Goal: Task Accomplishment & Management: Use online tool/utility

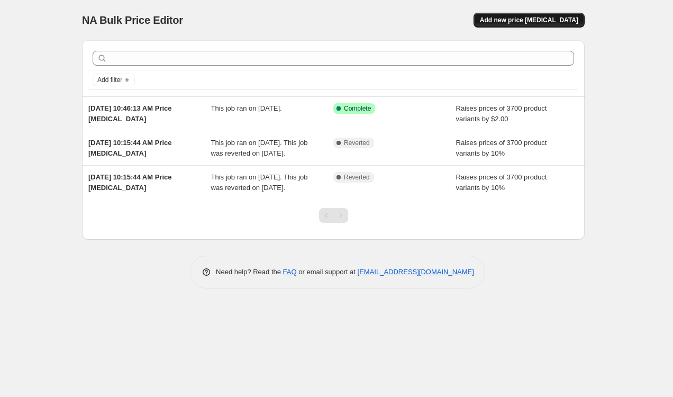
click at [521, 22] on span "Add new price [MEDICAL_DATA]" at bounding box center [529, 20] width 98 height 8
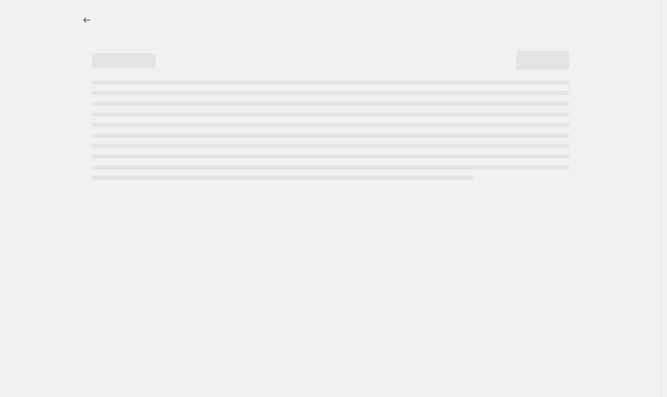
select select "percentage"
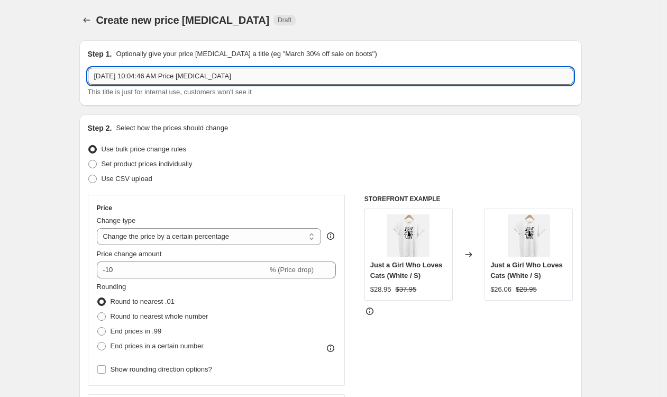
click at [250, 80] on input "[DATE] 10:04:46 AM Price [MEDICAL_DATA]" at bounding box center [331, 76] width 486 height 17
type input "+$2 add all products"
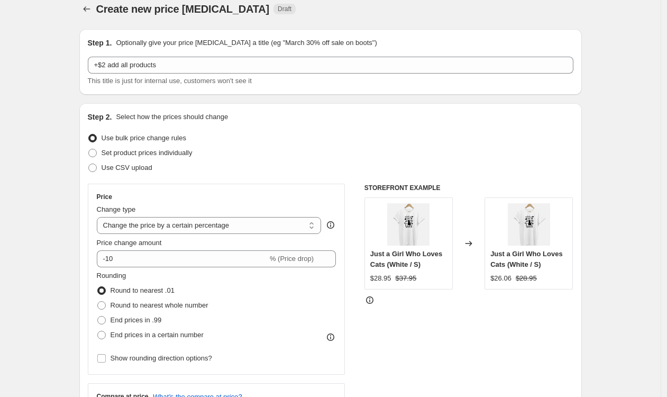
scroll to position [57, 0]
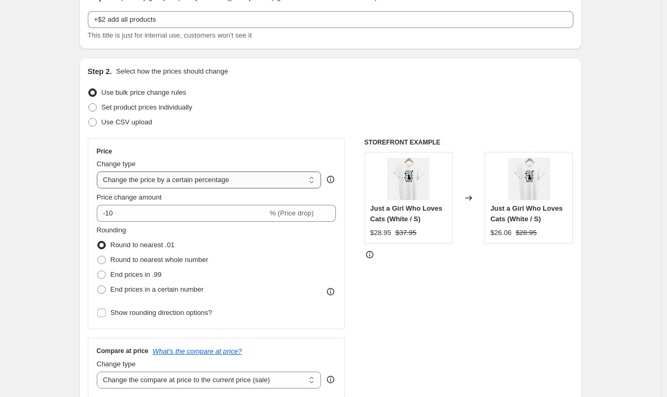
click at [260, 177] on select "Change the price to a certain amount Change the price by a certain amount Chang…" at bounding box center [209, 179] width 225 height 17
select select "bcap"
click at [99, 171] on select "Change the price to a certain amount Change the price by a certain amount Chang…" at bounding box center [209, 179] width 225 height 17
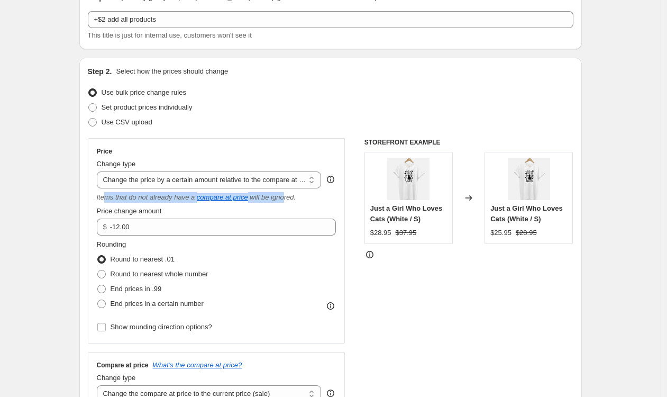
drag, startPoint x: 106, startPoint y: 198, endPoint x: 297, endPoint y: 199, distance: 190.5
click at [297, 199] on div "Items that do not already have a compare at price will be ignored." at bounding box center [217, 197] width 240 height 11
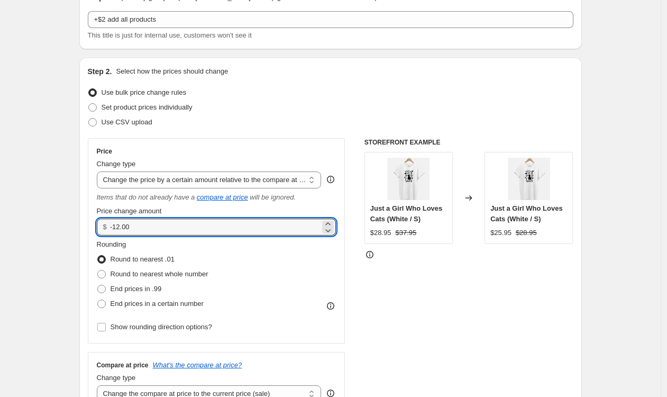
drag, startPoint x: 206, startPoint y: 224, endPoint x: 233, endPoint y: 216, distance: 27.6
click at [206, 223] on input "-12.00" at bounding box center [215, 227] width 210 height 17
click at [329, 222] on icon at bounding box center [328, 224] width 11 height 11
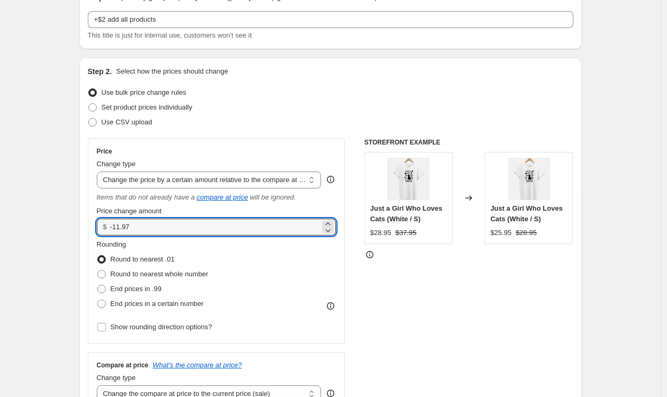
drag, startPoint x: 274, startPoint y: 229, endPoint x: 65, endPoint y: 216, distance: 209.9
type input "2.00"
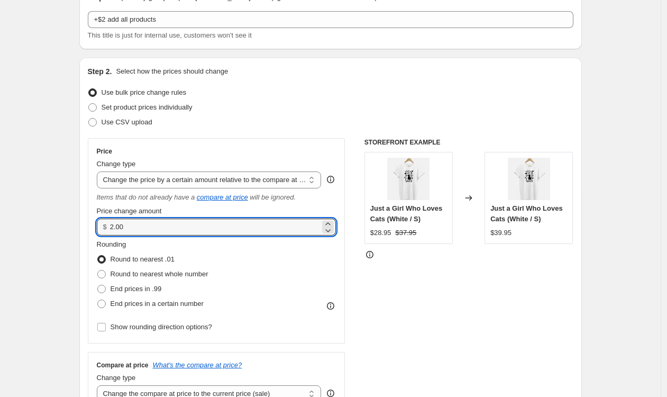
drag, startPoint x: 171, startPoint y: 226, endPoint x: 59, endPoint y: 212, distance: 113.1
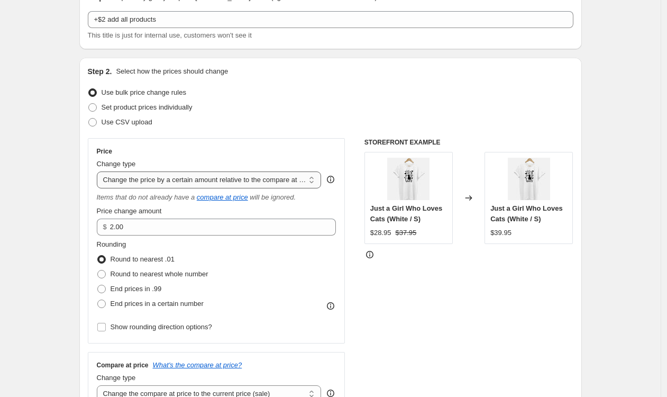
click at [156, 180] on select "Change the price to a certain amount Change the price by a certain amount Chang…" at bounding box center [209, 179] width 225 height 17
select select "to"
click at [99, 171] on select "Change the price to a certain amount Change the price by a certain amount Chang…" at bounding box center [209, 179] width 225 height 17
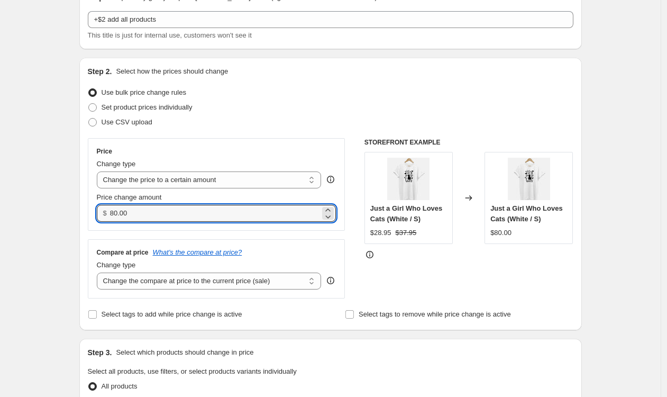
drag, startPoint x: 147, startPoint y: 213, endPoint x: 17, endPoint y: 196, distance: 131.3
type input "2.00"
drag, startPoint x: 24, startPoint y: 195, endPoint x: 34, endPoint y: 196, distance: 10.1
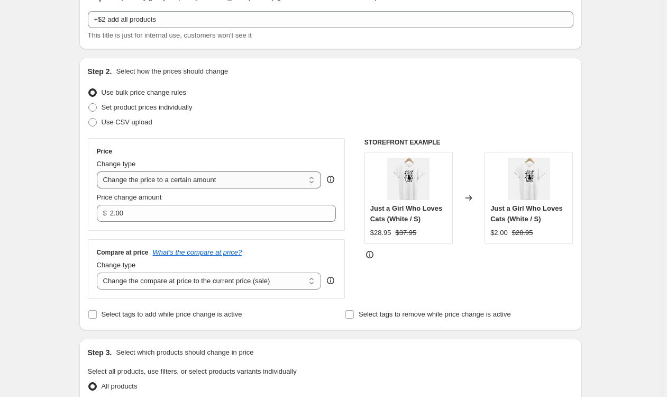
click at [224, 177] on select "Change the price to a certain amount Change the price by a certain amount Chang…" at bounding box center [209, 179] width 225 height 17
select select "by"
click at [99, 171] on select "Change the price to a certain amount Change the price by a certain amount Chang…" at bounding box center [209, 179] width 225 height 17
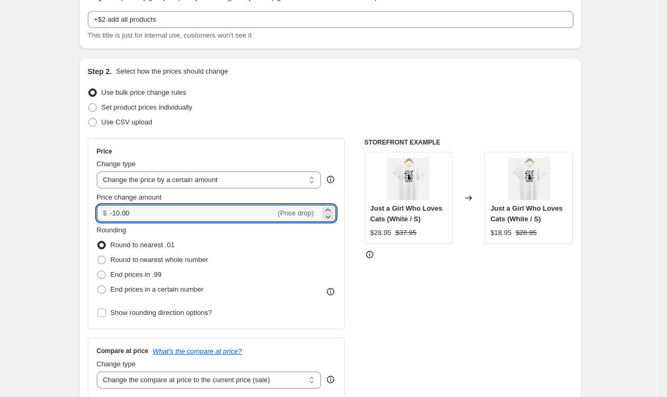
drag, startPoint x: 121, startPoint y: 209, endPoint x: 98, endPoint y: 204, distance: 23.9
click at [95, 205] on div "Price Change type Change the price to a certain amount Change the price by a ce…" at bounding box center [217, 233] width 258 height 191
click at [333, 209] on icon at bounding box center [328, 210] width 11 height 11
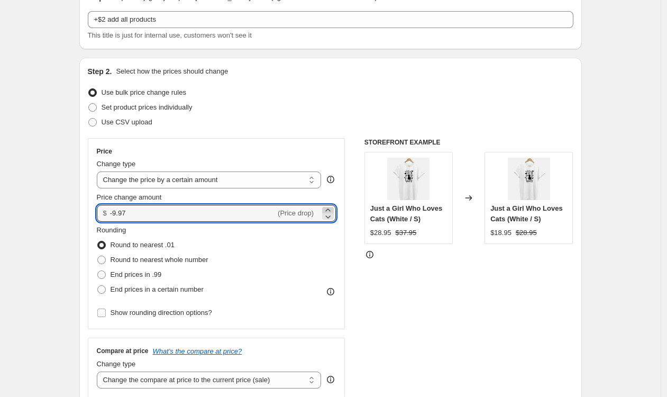
click at [333, 209] on icon at bounding box center [328, 210] width 11 height 11
drag, startPoint x: 194, startPoint y: 205, endPoint x: 95, endPoint y: 204, distance: 98.4
click at [95, 204] on div "Price Change type Change the price to a certain amount Change the price by a ce…" at bounding box center [217, 233] width 258 height 191
drag, startPoint x: 145, startPoint y: 215, endPoint x: 87, endPoint y: 211, distance: 58.4
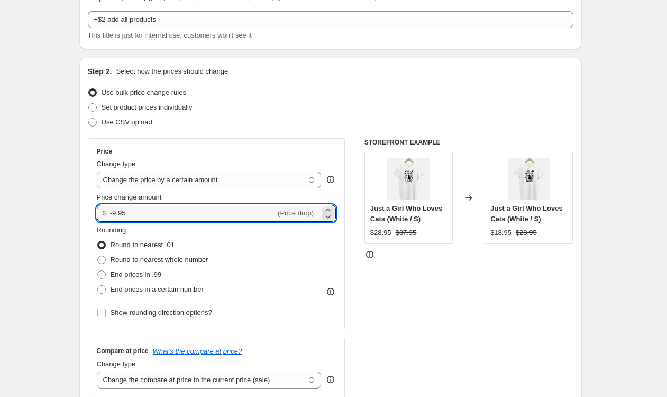
click at [89, 211] on div "Step 2. Select how the prices should change Use bulk price change rules Set pro…" at bounding box center [330, 243] width 503 height 371
type input "2.00"
click at [87, 210] on div "Step 2. Select how the prices should change Use bulk price change rules Set pro…" at bounding box center [330, 243] width 503 height 371
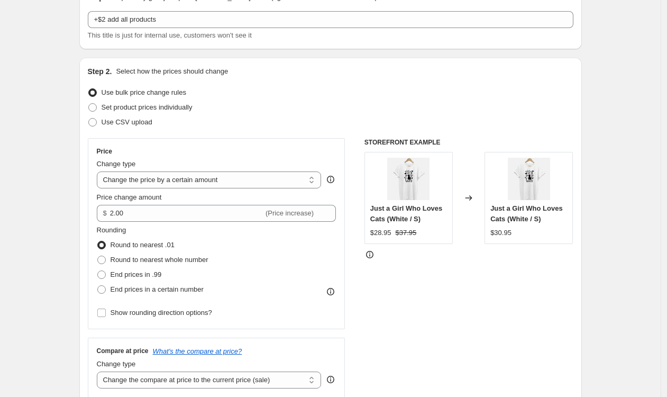
click at [532, 303] on div "STOREFRONT EXAMPLE Just a Girl Who Loves Cats (White / S) $28.95 $37.95 Changed…" at bounding box center [469, 267] width 209 height 259
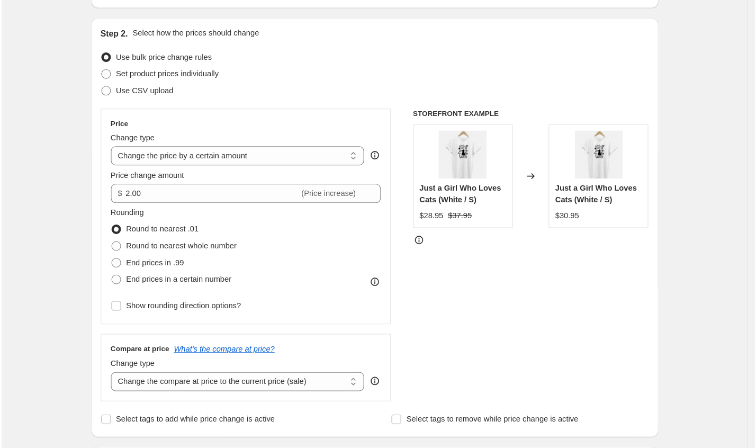
scroll to position [98, 0]
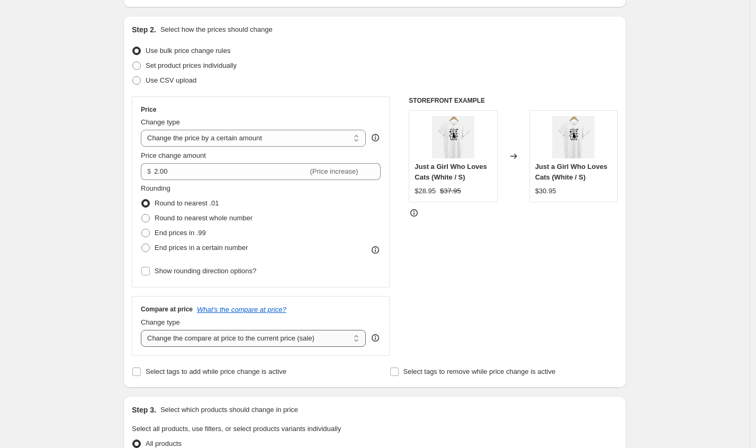
click at [249, 342] on select "Change the compare at price to the current price (sale) Change the compare at p…" at bounding box center [253, 338] width 225 height 17
select select "by"
click at [143, 330] on select "Change the compare at price to the current price (sale) Change the compare at p…" at bounding box center [253, 338] width 225 height 17
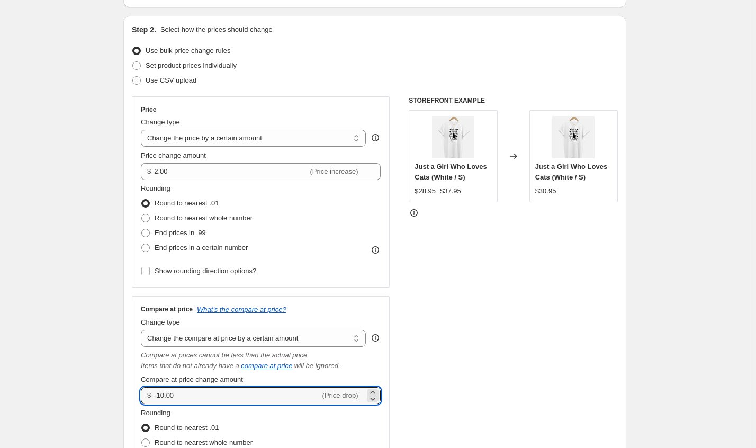
drag, startPoint x: 190, startPoint y: 392, endPoint x: 124, endPoint y: 384, distance: 66.5
type input "2.00"
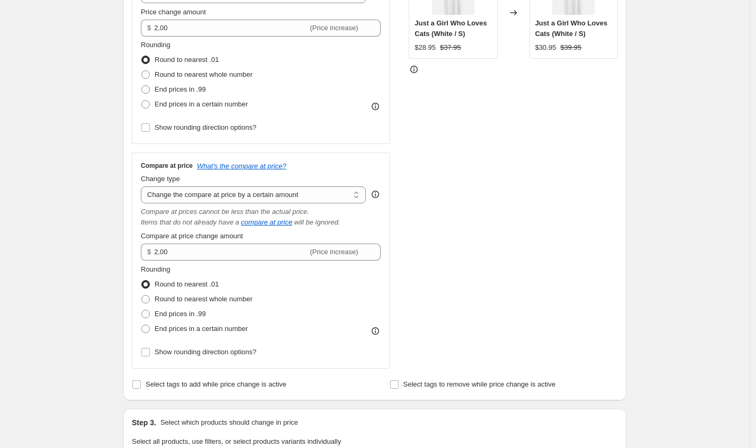
scroll to position [238, 0]
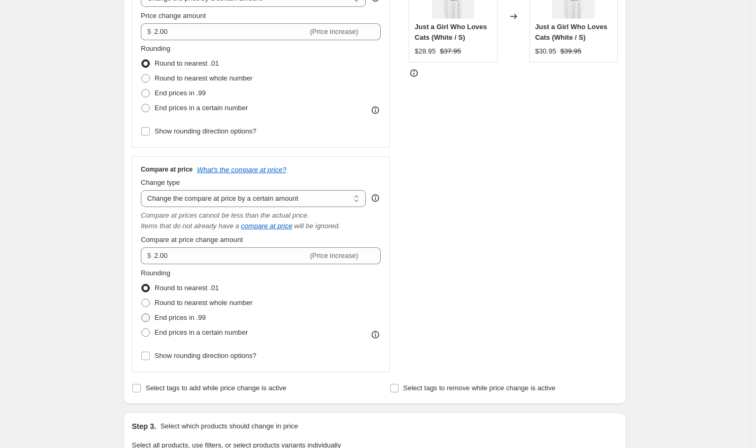
click at [176, 318] on span "End prices in .99" at bounding box center [179, 317] width 51 height 8
click at [142, 314] on input "End prices in .99" at bounding box center [141, 313] width 1 height 1
radio input "true"
click at [197, 285] on span "Round to nearest .01" at bounding box center [186, 288] width 64 height 8
click at [142, 284] on input "Round to nearest .01" at bounding box center [141, 284] width 1 height 1
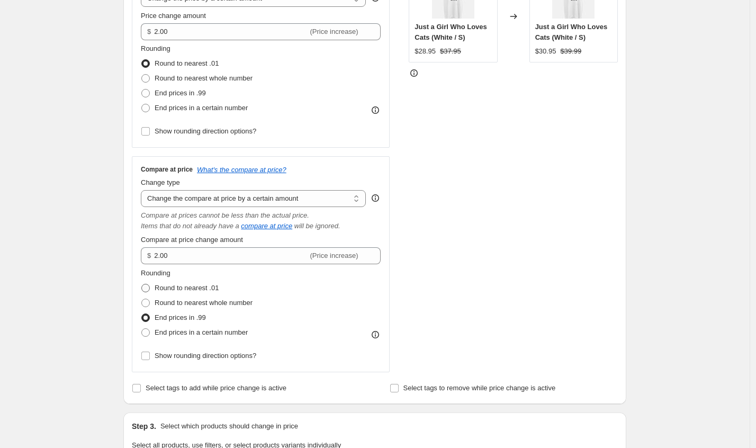
radio input "true"
click at [101, 291] on div "Create new price [MEDICAL_DATA]. This page is ready Create new price [MEDICAL_D…" at bounding box center [374, 369] width 749 height 1214
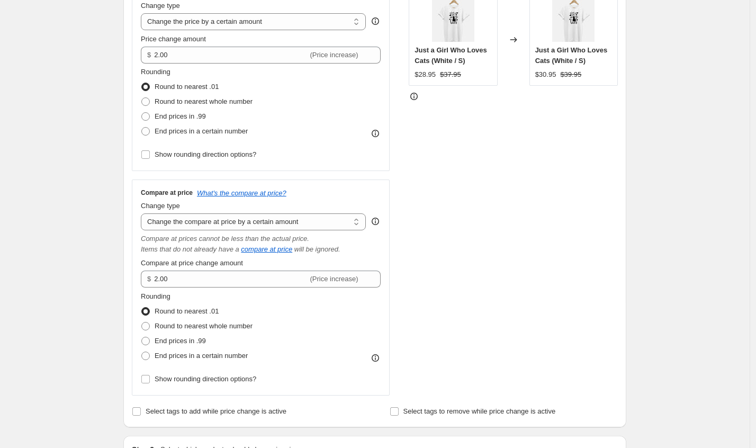
scroll to position [202, 0]
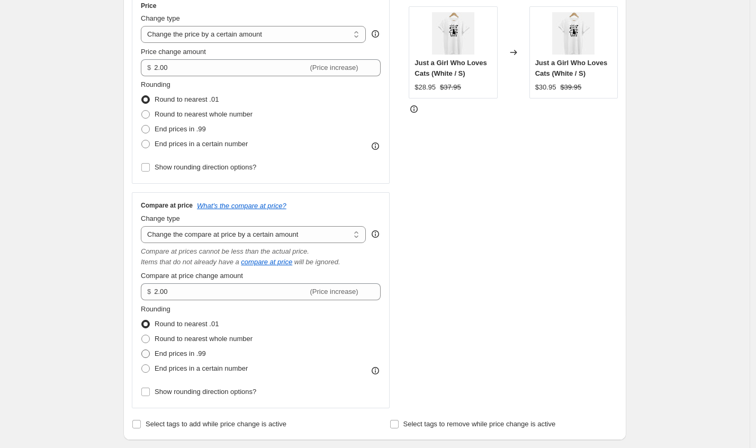
click at [202, 356] on span "End prices in .99" at bounding box center [179, 353] width 51 height 8
click at [142, 350] on input "End prices in .99" at bounding box center [141, 349] width 1 height 1
radio input "true"
click at [199, 129] on span "End prices in .99" at bounding box center [179, 129] width 51 height 8
click at [142, 125] on input "End prices in .99" at bounding box center [141, 125] width 1 height 1
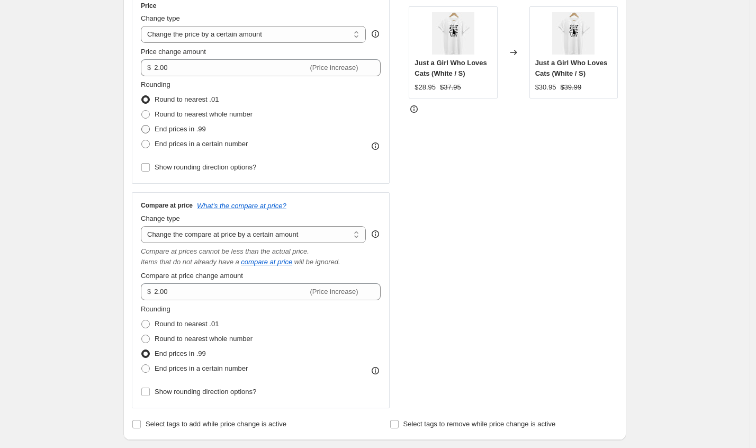
radio input "true"
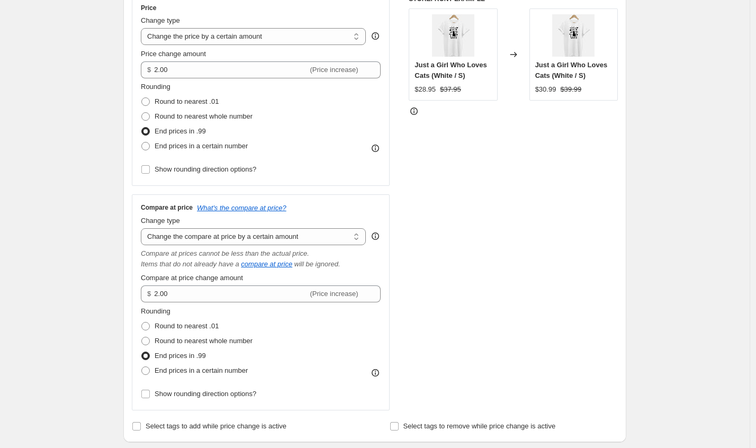
click at [672, 278] on div "Create new price [MEDICAL_DATA]. This page is ready Create new price [MEDICAL_D…" at bounding box center [374, 407] width 749 height 1214
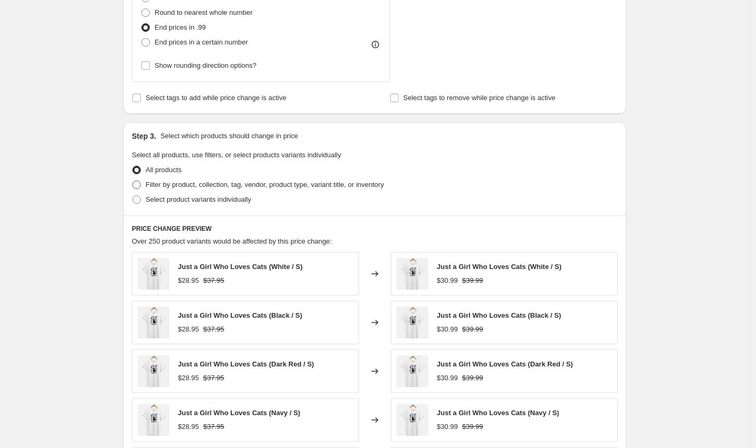
scroll to position [533, 0]
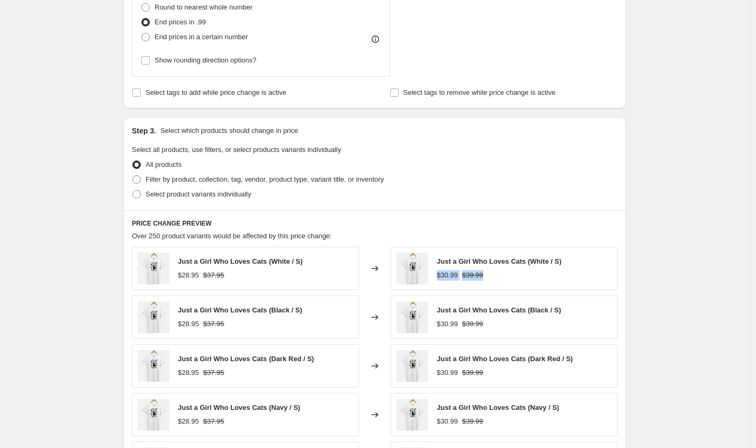
drag, startPoint x: 443, startPoint y: 276, endPoint x: 503, endPoint y: 277, distance: 59.8
click at [503, 277] on div "Just a Girl Who Loves Cats (White / S) $30.99 $39.99" at bounding box center [503, 268] width 227 height 43
click at [656, 177] on div "Create new price [MEDICAL_DATA]. This page is ready Create new price [MEDICAL_D…" at bounding box center [374, 74] width 749 height 1214
drag, startPoint x: 465, startPoint y: 280, endPoint x: 442, endPoint y: 278, distance: 22.8
click at [441, 278] on div "Just a Girl Who Loves Cats (White / S) $30.99 $39.99" at bounding box center [503, 268] width 227 height 43
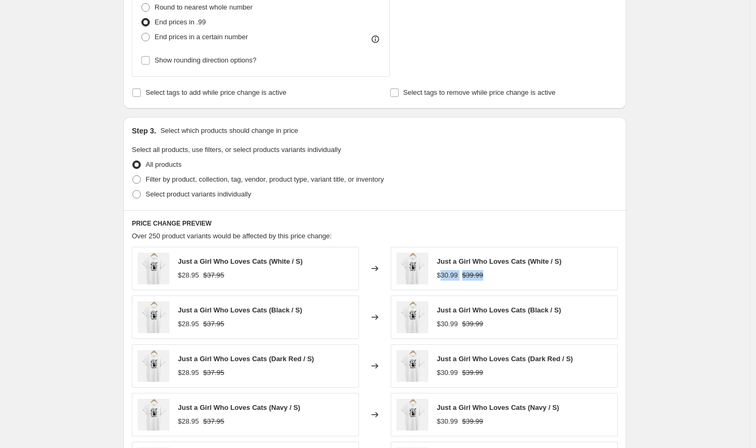
click at [516, 274] on div "$30.99 $39.99" at bounding box center [498, 275] width 124 height 11
click at [654, 269] on div "Create new price [MEDICAL_DATA]. This page is ready Create new price [MEDICAL_D…" at bounding box center [374, 74] width 749 height 1214
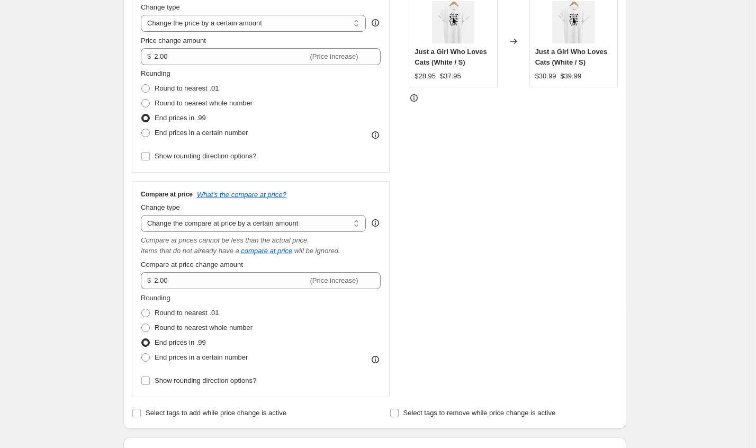
scroll to position [210, 0]
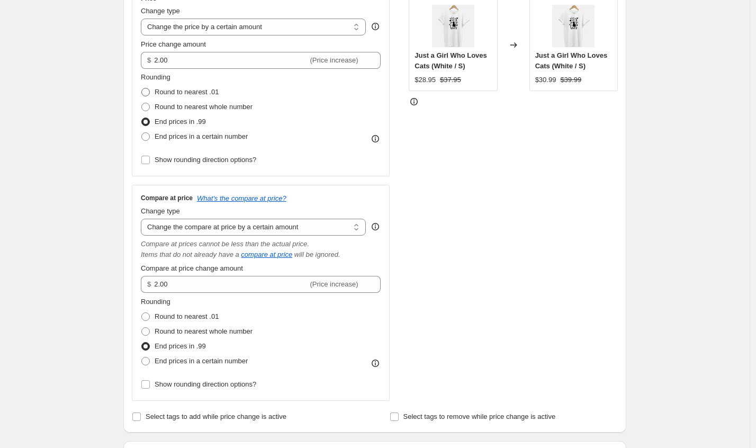
drag, startPoint x: 221, startPoint y: 86, endPoint x: 212, endPoint y: 94, distance: 12.4
click at [219, 86] on label "Round to nearest .01" at bounding box center [180, 92] width 78 height 15
click at [142, 88] on input "Round to nearest .01" at bounding box center [141, 88] width 1 height 1
radio input "true"
click at [208, 317] on span "Round to nearest .01" at bounding box center [186, 316] width 64 height 8
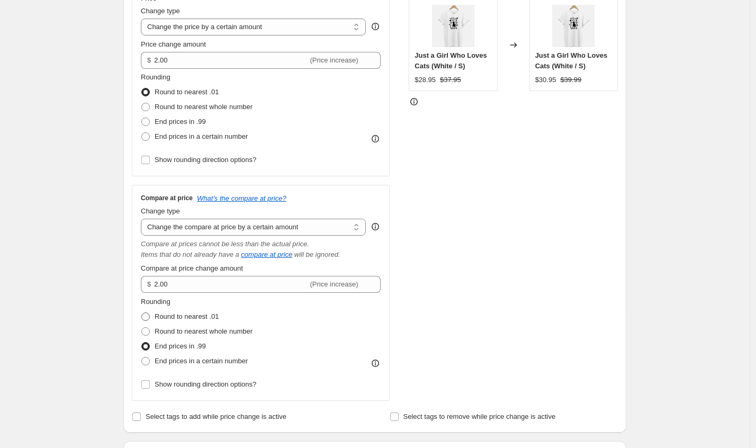
click at [142, 313] on input "Round to nearest .01" at bounding box center [141, 312] width 1 height 1
radio input "true"
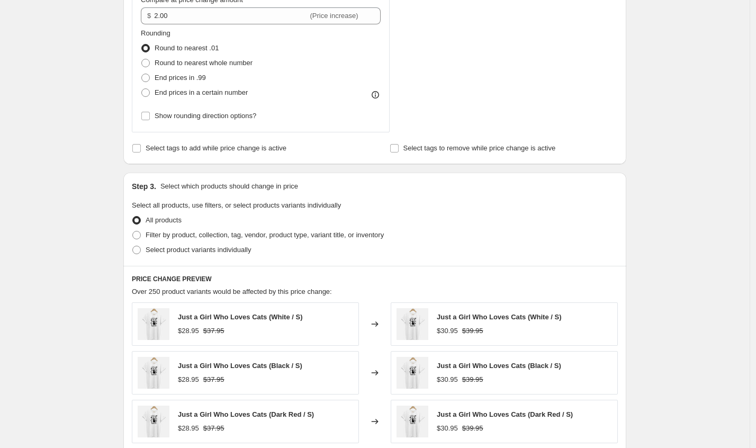
scroll to position [490, 0]
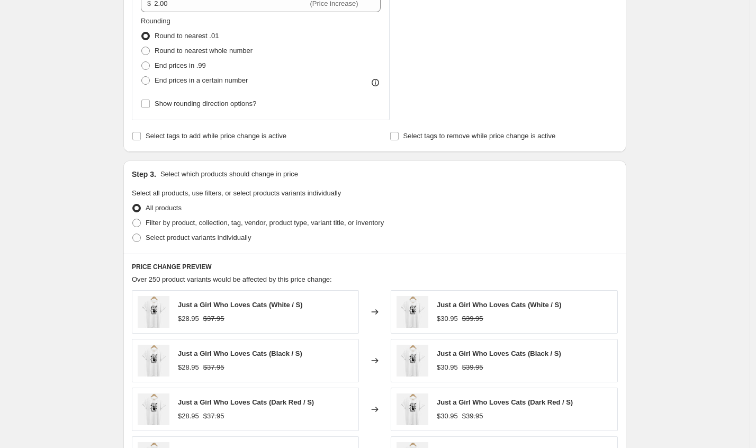
click at [672, 315] on div "Create new price [MEDICAL_DATA]. This page is ready Create new price [MEDICAL_D…" at bounding box center [374, 117] width 749 height 1214
drag, startPoint x: 438, startPoint y: 322, endPoint x: 498, endPoint y: 319, distance: 60.4
click at [490, 319] on div "Just a Girl Who Loves Cats (White / S) $30.95 $39.95" at bounding box center [503, 311] width 227 height 43
click at [498, 319] on div "$30.95 $39.95" at bounding box center [498, 318] width 124 height 11
click at [643, 335] on div "Create new price [MEDICAL_DATA]. This page is ready Create new price [MEDICAL_D…" at bounding box center [374, 117] width 749 height 1214
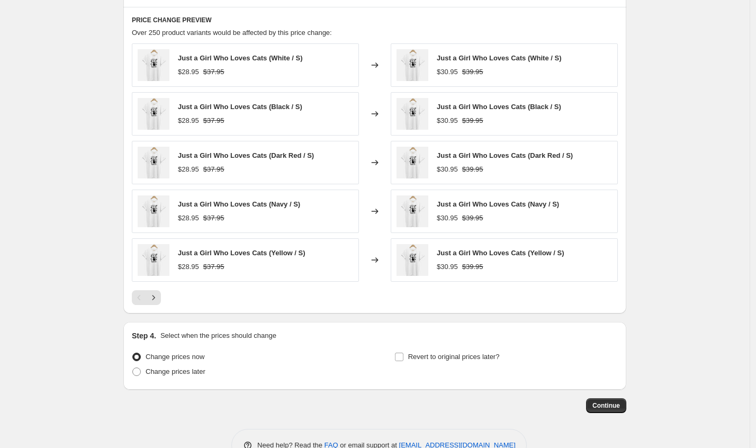
scroll to position [756, 0]
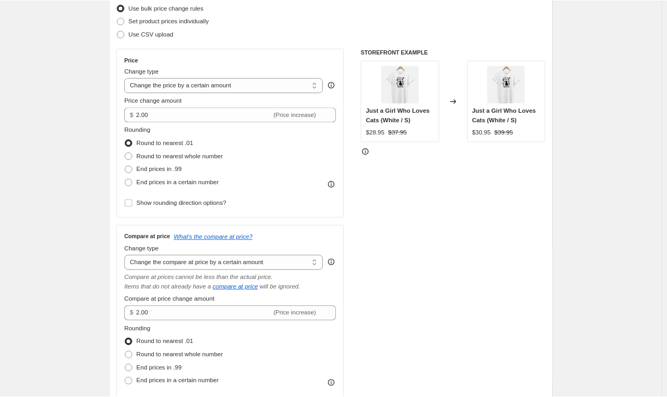
scroll to position [0, 0]
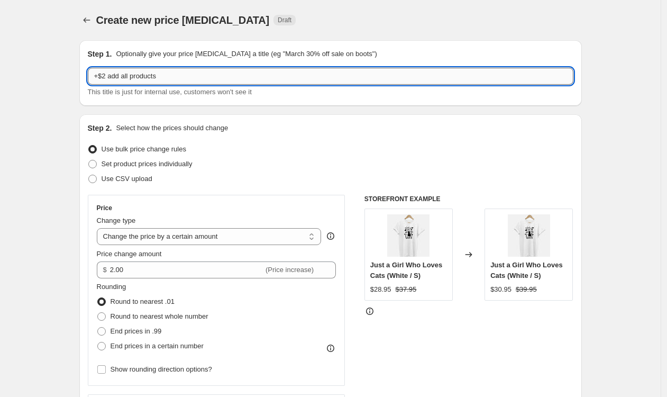
click at [180, 77] on input "+$2 add all products" at bounding box center [331, 76] width 486 height 17
type input "+$2 add all products (price + compared)"
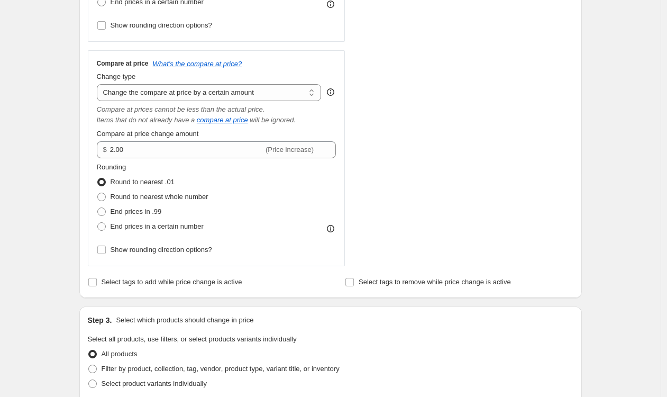
scroll to position [344, 0]
click at [60, 204] on div "Create new price [MEDICAL_DATA]. This page is ready Create new price [MEDICAL_D…" at bounding box center [330, 263] width 661 height 1214
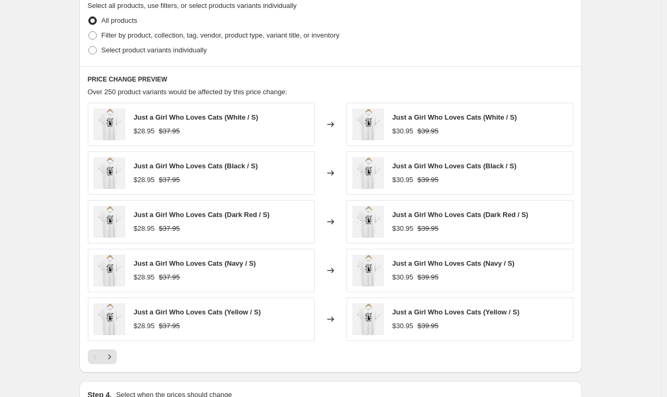
scroll to position [817, 0]
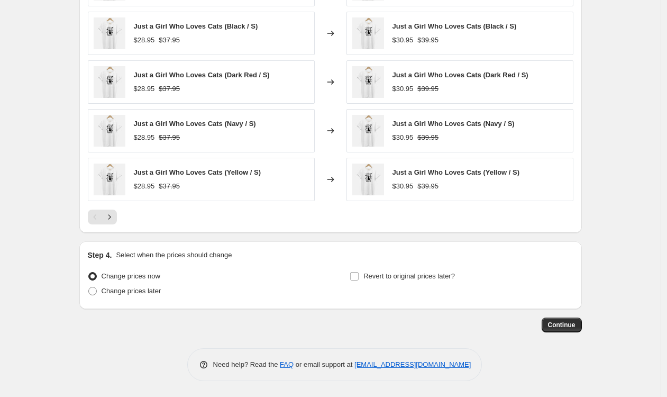
click at [454, 23] on span "Just a Girl Who Loves Cats (Black / S)" at bounding box center [455, 26] width 124 height 8
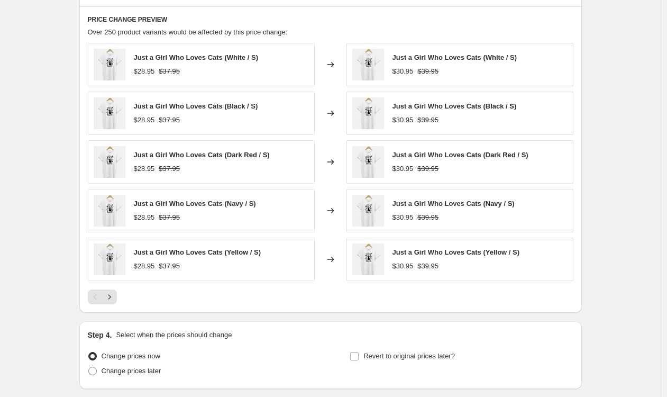
scroll to position [729, 0]
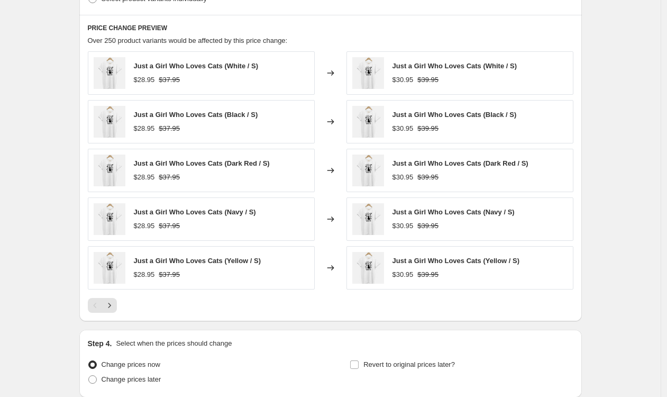
click at [545, 79] on div "Just a Girl Who Loves Cats (White / S) $30.95 $39.95" at bounding box center [460, 72] width 227 height 43
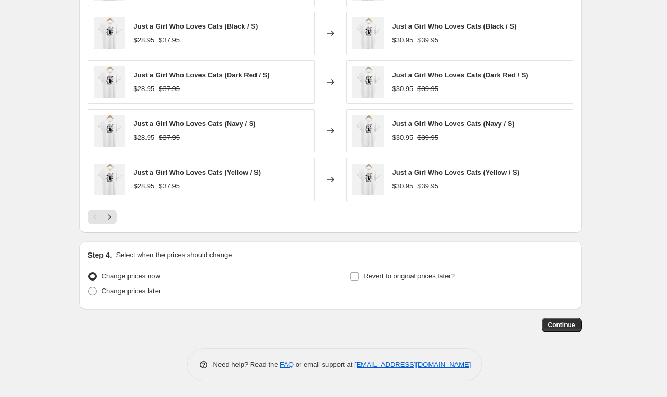
click at [563, 329] on span "Continue" at bounding box center [562, 325] width 28 height 8
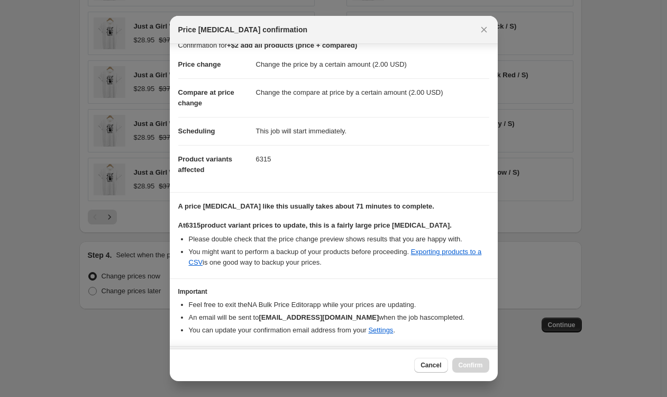
scroll to position [42, 0]
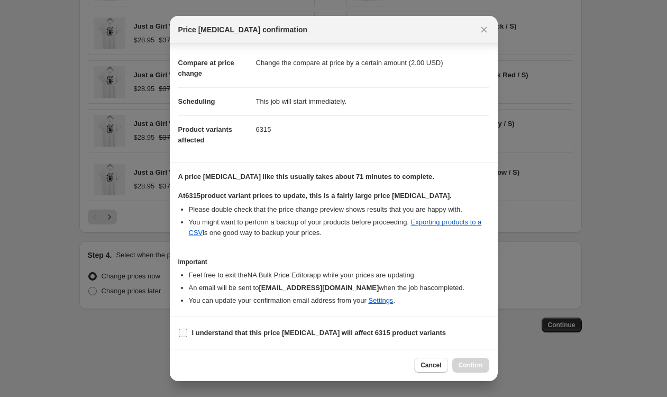
click at [192, 333] on b "I understand that this price [MEDICAL_DATA] will affect 6315 product variants" at bounding box center [319, 333] width 254 height 8
click at [187, 333] on input "I understand that this price [MEDICAL_DATA] will affect 6315 product variants" at bounding box center [183, 333] width 8 height 8
checkbox input "true"
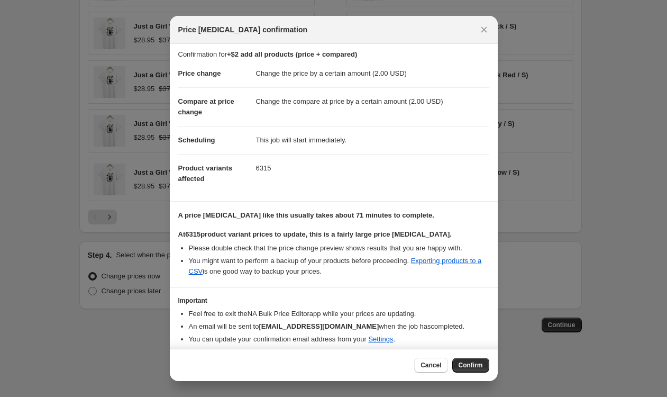
scroll to position [0, 0]
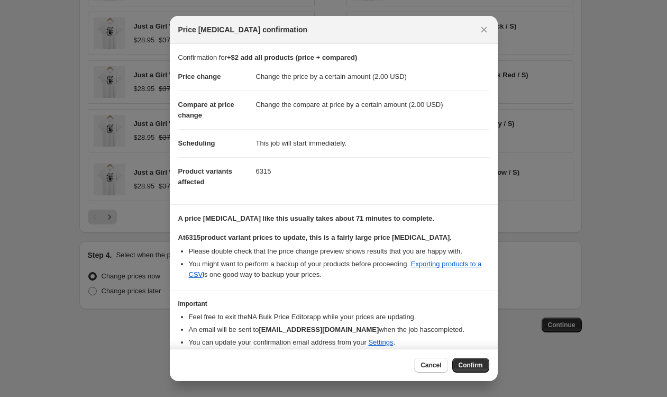
click at [468, 364] on span "Confirm" at bounding box center [471, 365] width 24 height 8
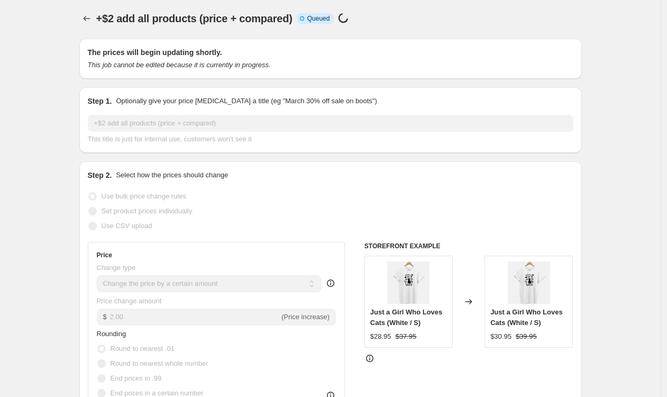
scroll to position [2, 0]
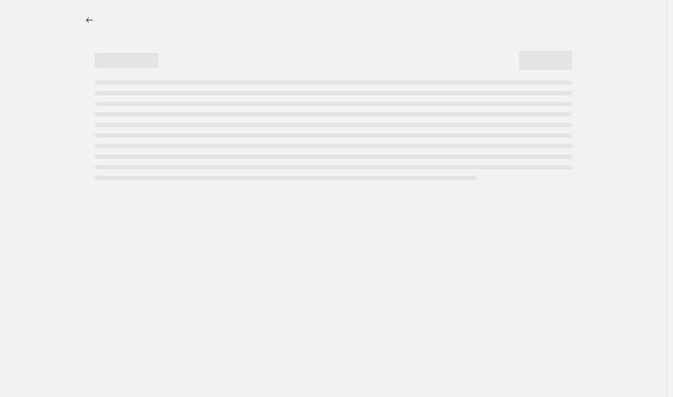
select select "by"
